Goal: Find contact information: Find contact information

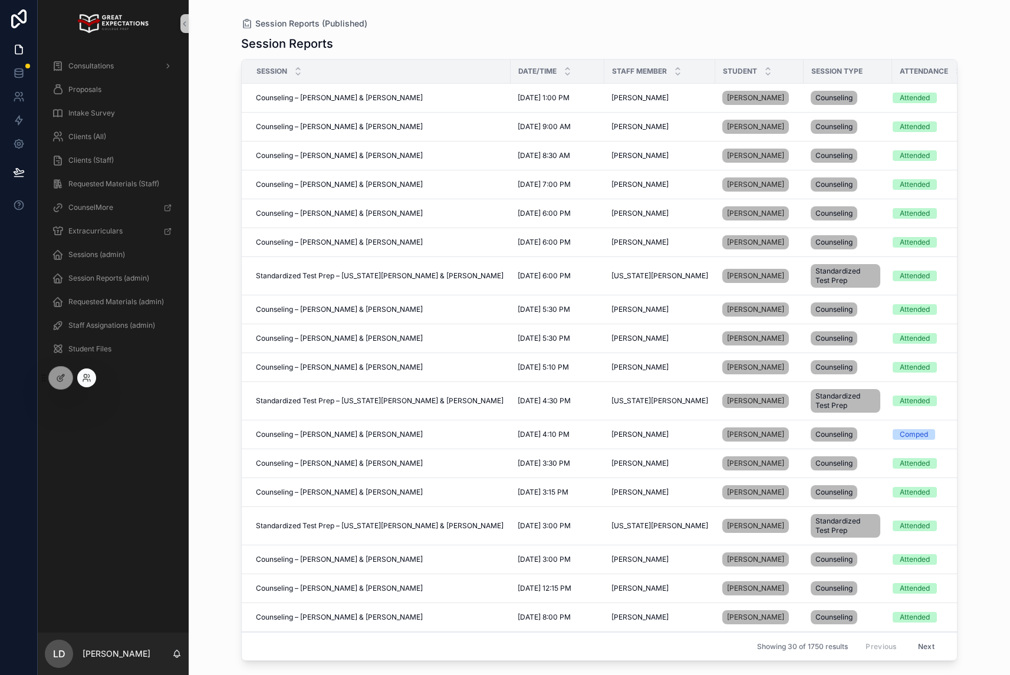
click at [92, 381] on div at bounding box center [86, 378] width 19 height 19
click at [87, 376] on icon at bounding box center [85, 375] width 3 height 3
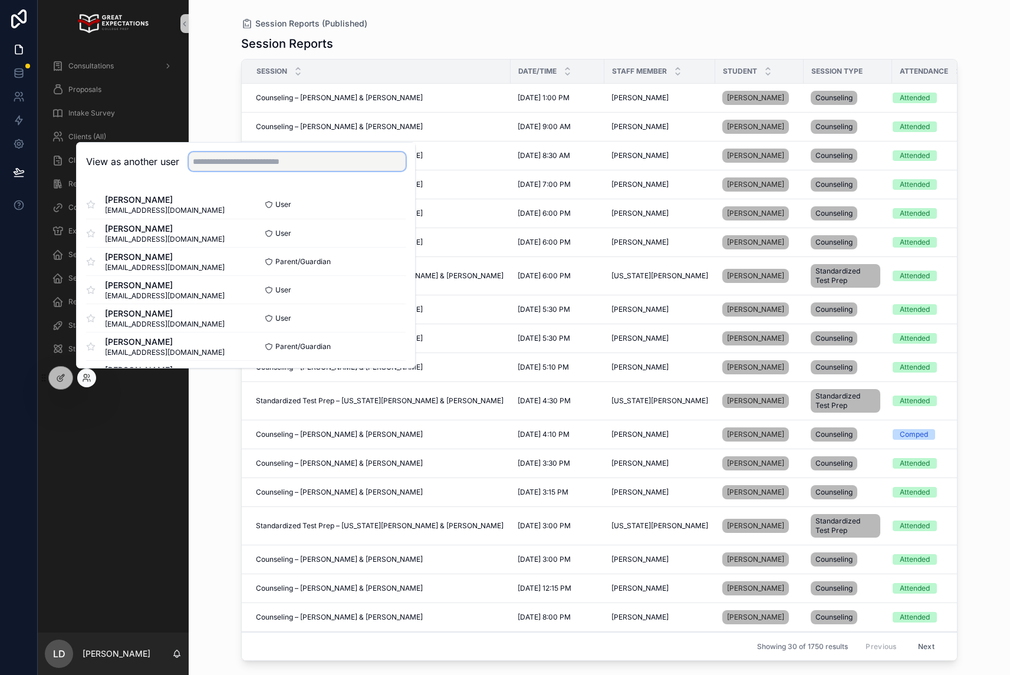
click at [236, 163] on input "text" at bounding box center [297, 161] width 217 height 19
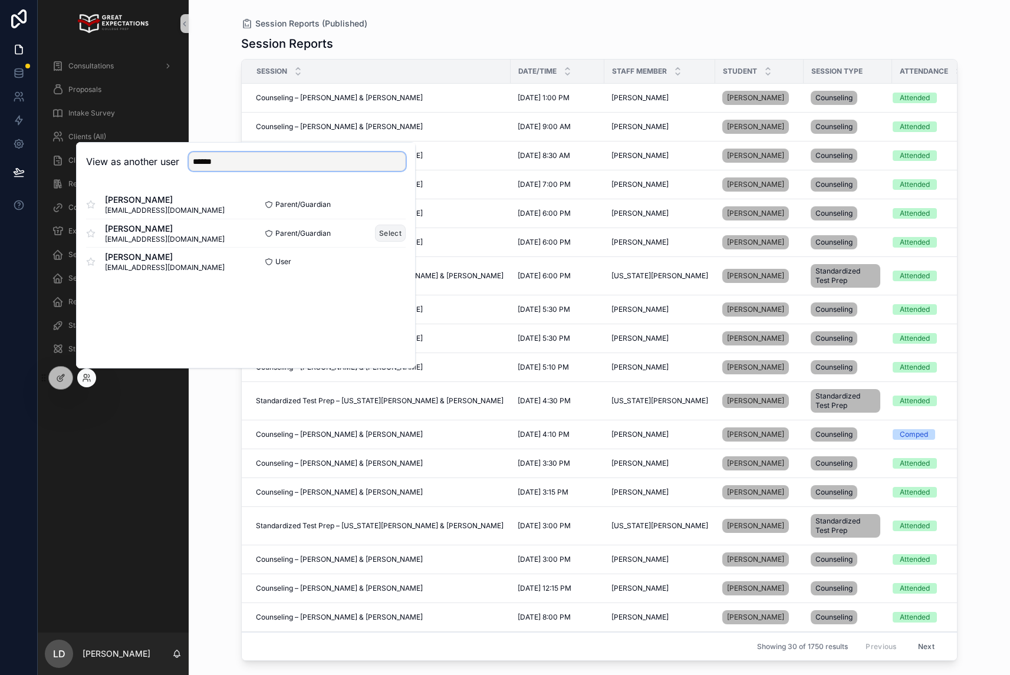
type input "******"
click at [387, 233] on button "Select" at bounding box center [390, 233] width 31 height 17
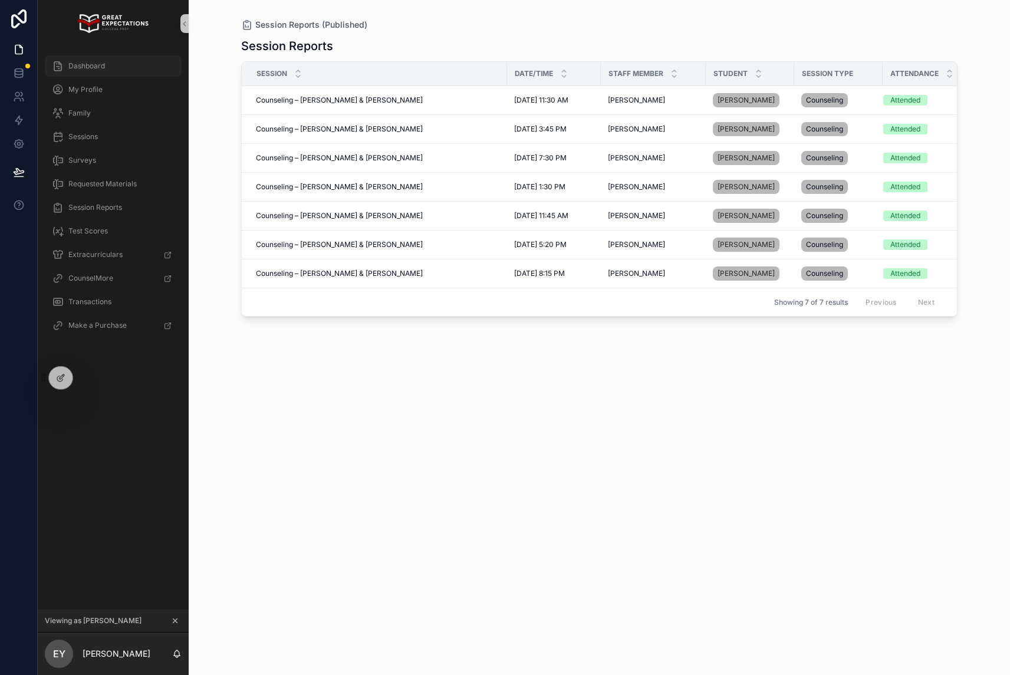
click at [118, 74] on div "Dashboard" at bounding box center [113, 66] width 123 height 19
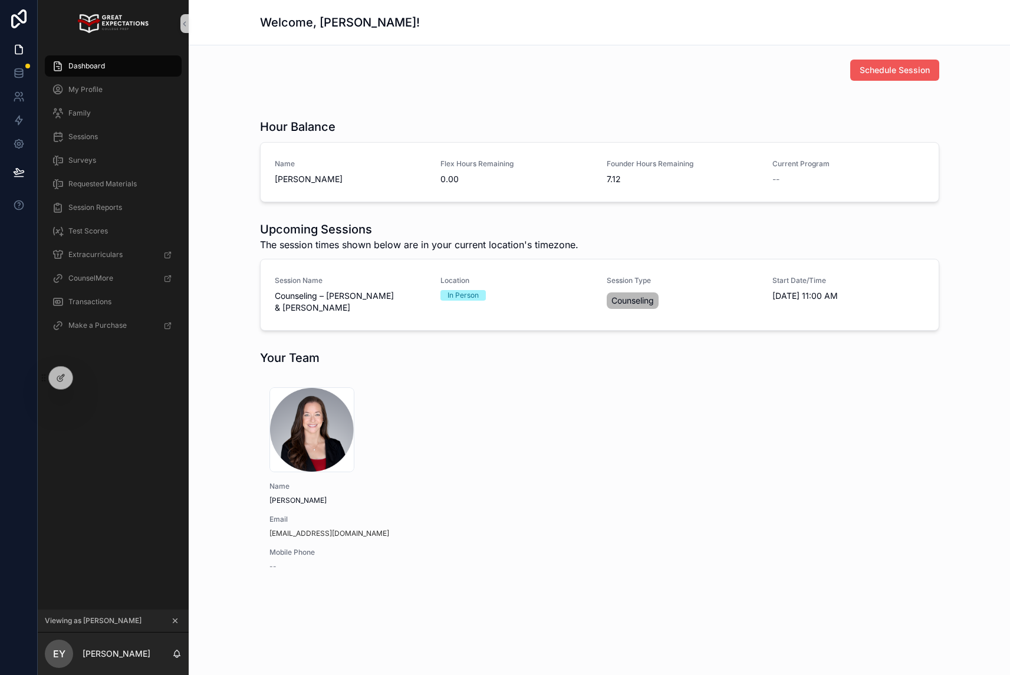
click at [894, 67] on span "Schedule Session" at bounding box center [895, 70] width 70 height 12
click at [118, 110] on div "Family" at bounding box center [113, 113] width 123 height 19
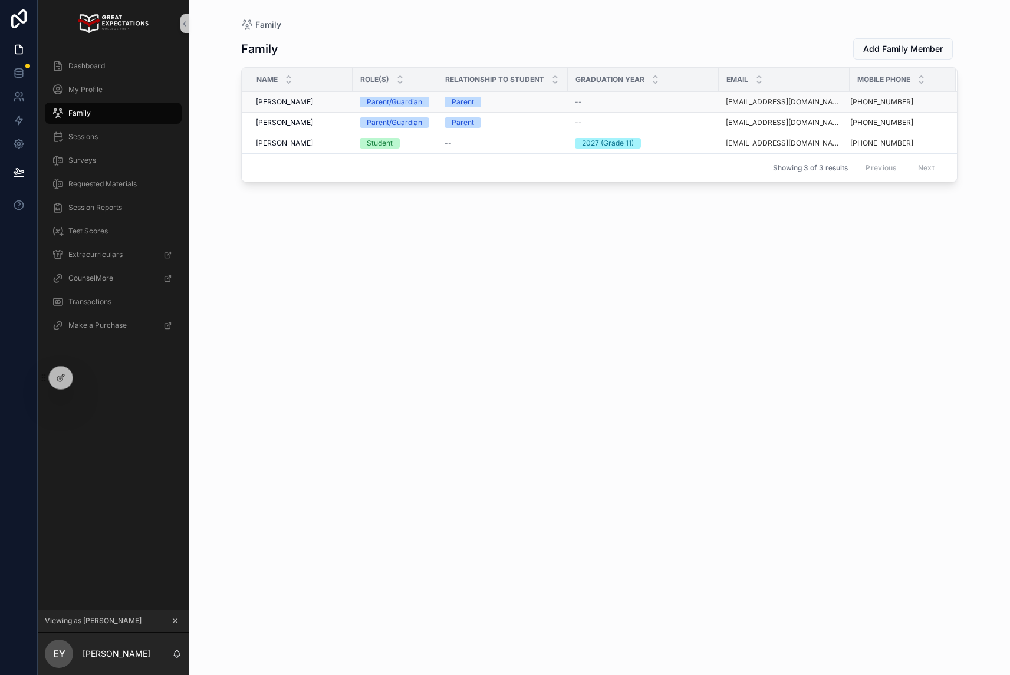
click at [821, 103] on div "[EMAIL_ADDRESS][DOMAIN_NAME]" at bounding box center [784, 101] width 117 height 9
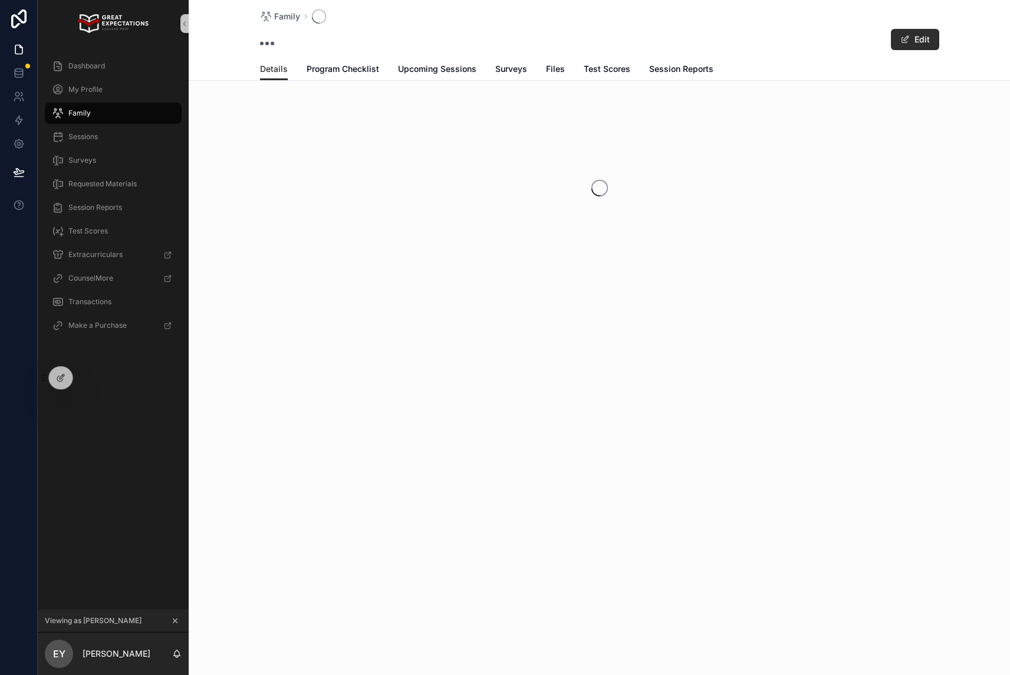
click at [822, 103] on div "scrollable content" at bounding box center [599, 188] width 821 height 186
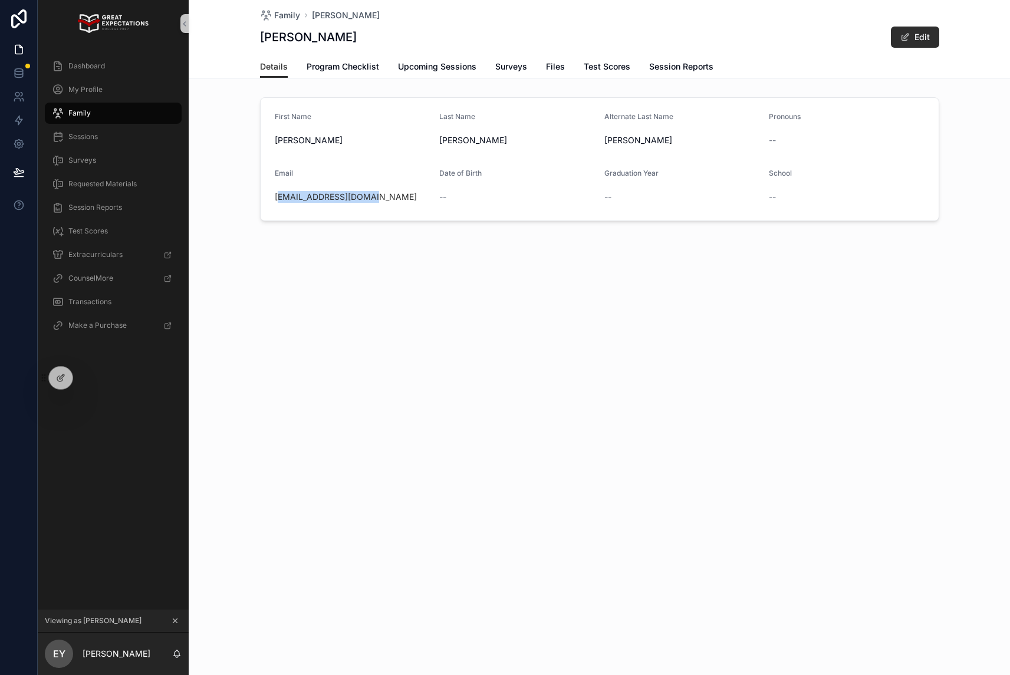
drag, startPoint x: 391, startPoint y: 203, endPoint x: 265, endPoint y: 202, distance: 125.6
click at [265, 202] on form "First Name Elizabeth Last Name Goldhirsh-Yellin Alternate Last Name Yellin Pron…" at bounding box center [600, 159] width 678 height 123
copy link "[EMAIL_ADDRESS][DOMAIN_NAME]"
click at [439, 303] on div "Family Elizabeth Goldhirsh-Yellin Elizabeth Goldhirsh-Yellin Edit Details Detai…" at bounding box center [599, 337] width 821 height 675
click at [410, 372] on div "Family Elizabeth Goldhirsh-Yellin Elizabeth Goldhirsh-Yellin Edit Details Detai…" at bounding box center [599, 337] width 821 height 675
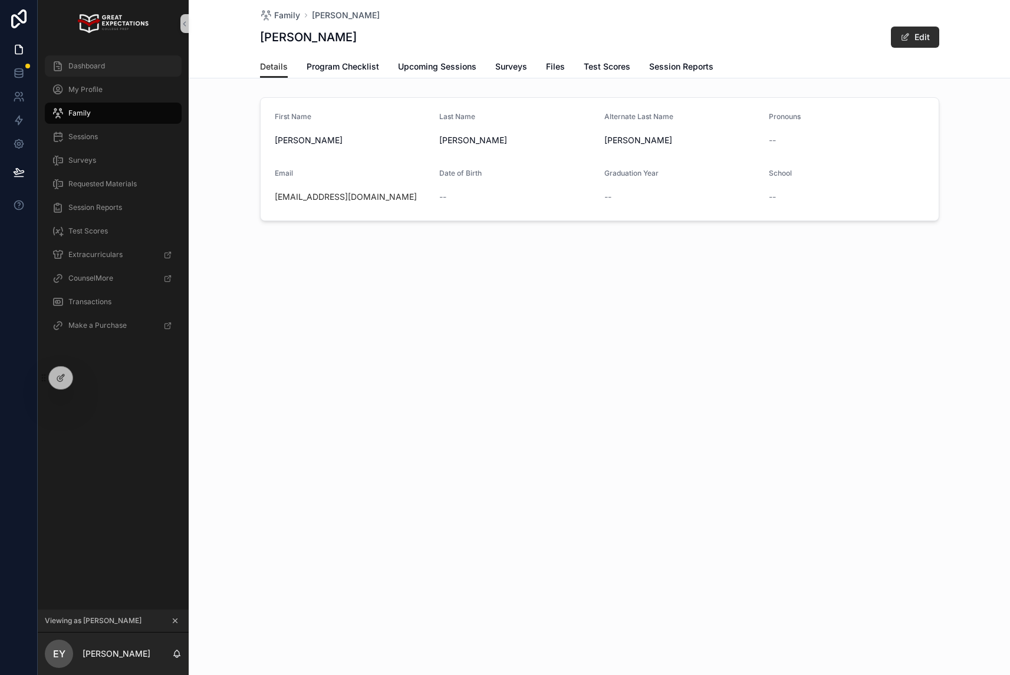
click at [96, 63] on span "Dashboard" at bounding box center [86, 65] width 37 height 9
